Goal: Task Accomplishment & Management: Use online tool/utility

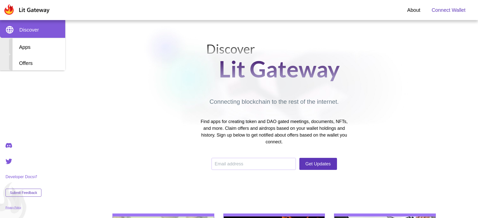
click at [449, 10] on span "Connect Wallet" at bounding box center [449, 10] width 34 height 8
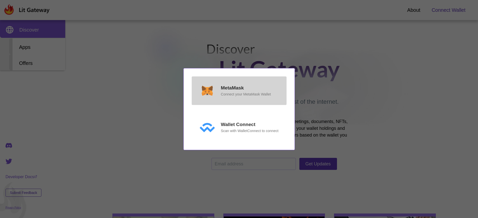
click at [232, 92] on p "MetaMask" at bounding box center [232, 88] width 23 height 7
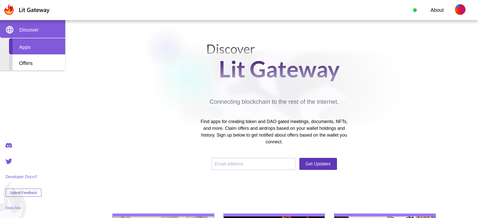
click at [37, 46] on div "Apps" at bounding box center [37, 46] width 56 height 16
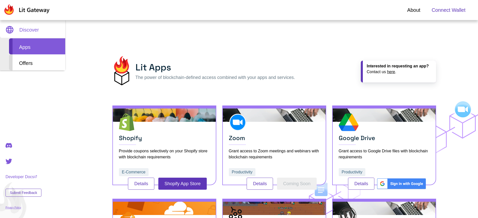
click at [449, 10] on span "Connect Wallet" at bounding box center [449, 10] width 34 height 8
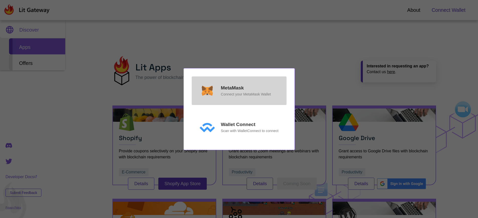
click at [232, 88] on p "MetaMask" at bounding box center [232, 88] width 23 height 7
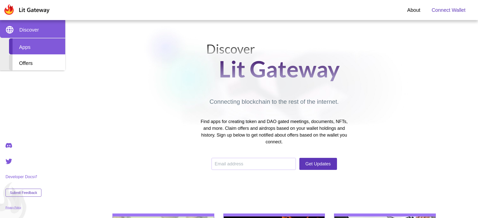
click at [37, 46] on div "Apps" at bounding box center [37, 46] width 56 height 16
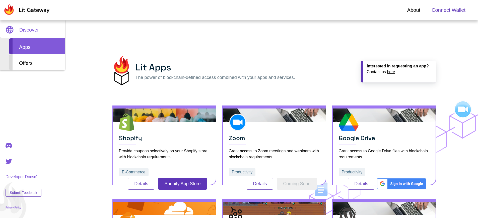
click at [449, 10] on span "Connect Wallet" at bounding box center [449, 10] width 34 height 8
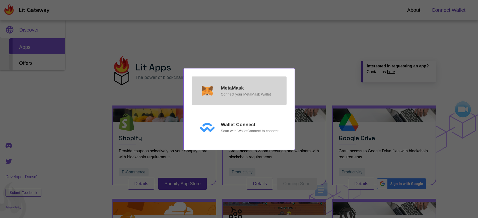
click at [232, 88] on p "MetaMask" at bounding box center [232, 88] width 23 height 7
click at [246, 94] on p "Connect your MetaMask Wallet" at bounding box center [246, 95] width 50 height 6
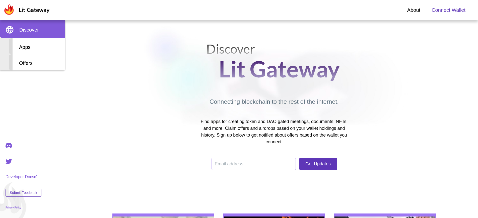
click at [449, 10] on span "Connect Wallet" at bounding box center [449, 10] width 34 height 8
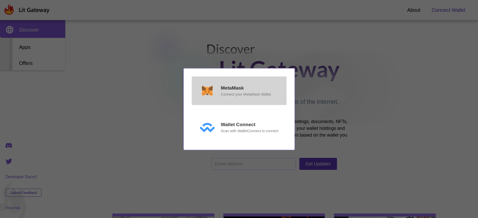
click at [232, 88] on p "MetaMask" at bounding box center [232, 88] width 23 height 7
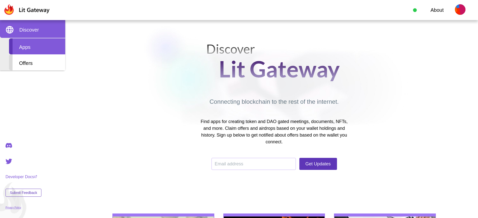
click at [37, 46] on div "Apps" at bounding box center [37, 46] width 56 height 16
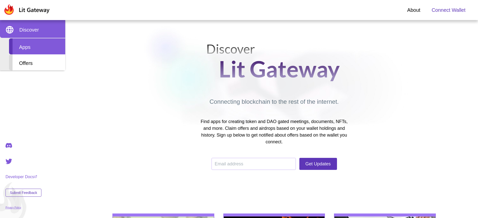
click at [37, 46] on div "Apps" at bounding box center [37, 46] width 56 height 16
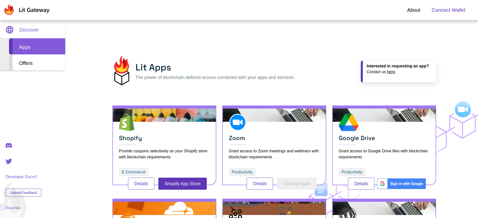
click at [449, 10] on span "Connect Wallet" at bounding box center [449, 10] width 34 height 8
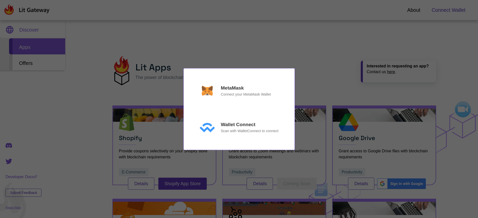
click at [232, 88] on p "MetaMask" at bounding box center [232, 88] width 23 height 7
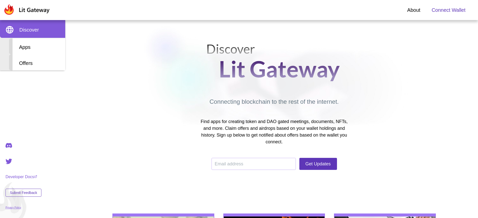
click at [449, 10] on span "Connect Wallet" at bounding box center [449, 10] width 34 height 8
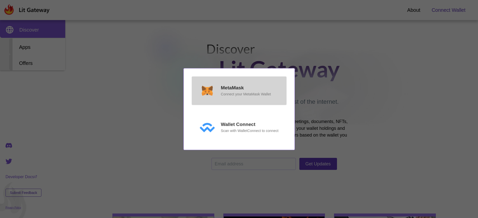
click at [232, 88] on p "MetaMask" at bounding box center [232, 88] width 23 height 7
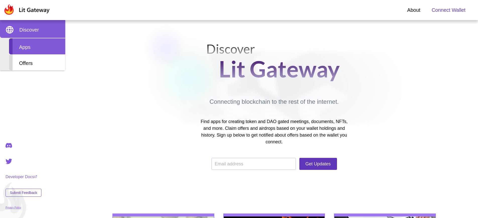
click at [37, 46] on div "Apps" at bounding box center [37, 46] width 56 height 16
click at [449, 10] on span "Connect Wallet" at bounding box center [449, 10] width 34 height 8
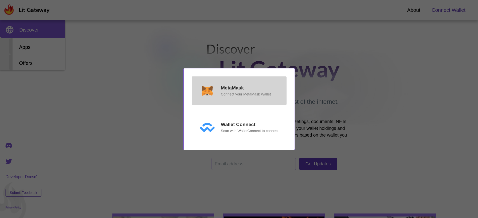
click at [232, 88] on p "MetaMask" at bounding box center [232, 88] width 23 height 7
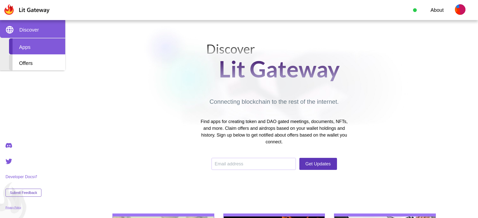
click at [37, 46] on div "Apps" at bounding box center [37, 46] width 56 height 16
